Goal: Information Seeking & Learning: Learn about a topic

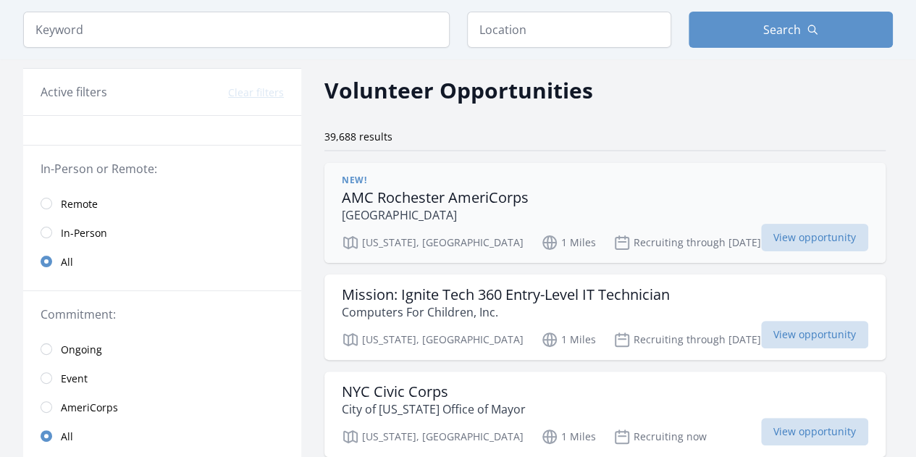
scroll to position [72, 0]
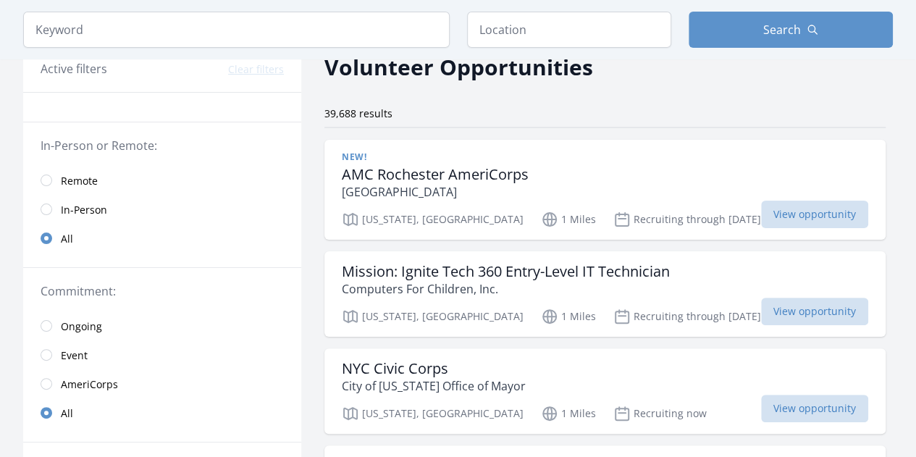
click at [84, 174] on span "Remote" at bounding box center [79, 181] width 37 height 14
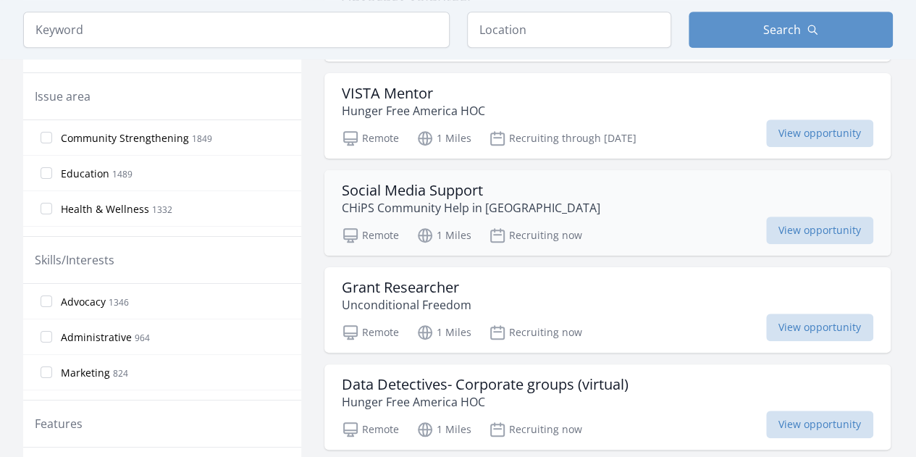
scroll to position [434, 0]
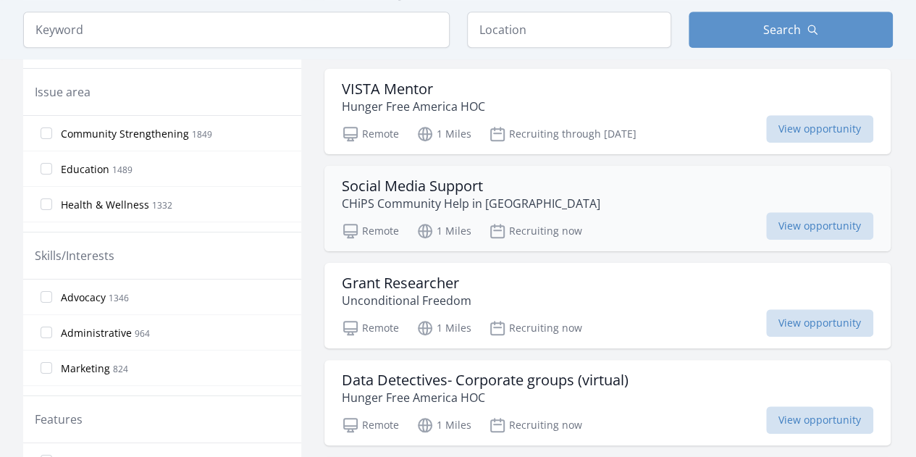
click at [565, 195] on div "Social Media Support CHiPS Community Help in [GEOGRAPHIC_DATA]" at bounding box center [607, 194] width 531 height 35
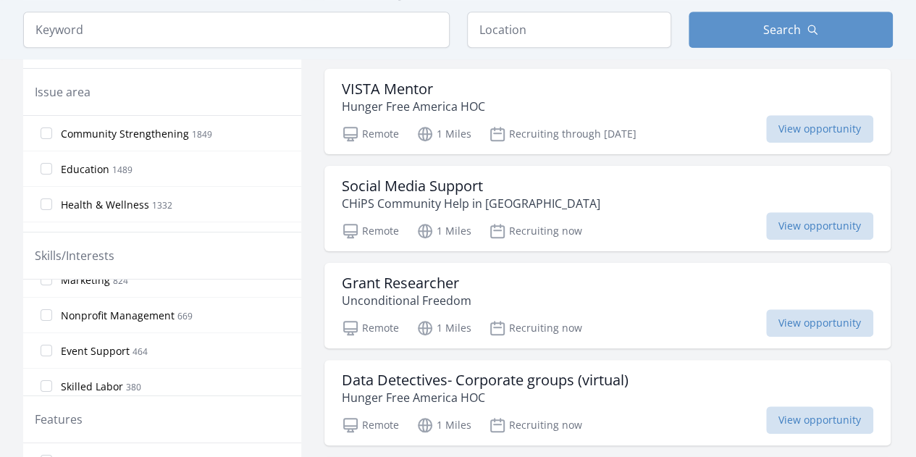
scroll to position [217, 0]
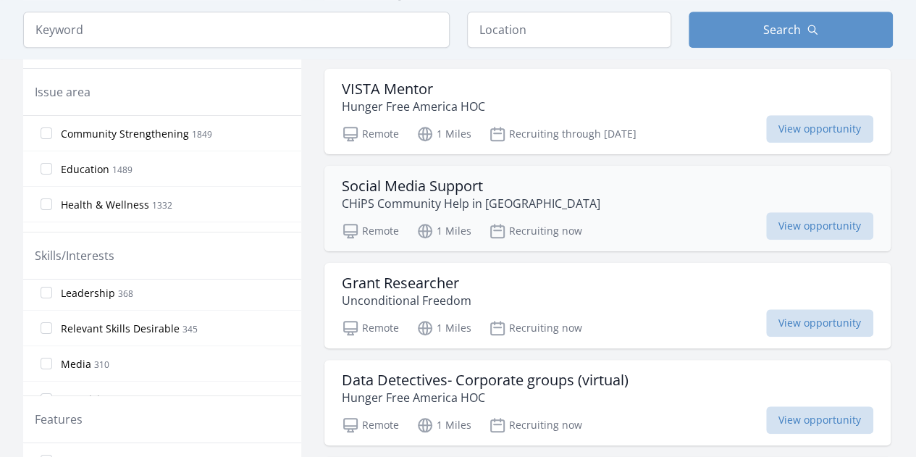
click at [547, 180] on div "Social Media Support CHiPS Community Help in [GEOGRAPHIC_DATA]" at bounding box center [607, 194] width 531 height 35
